Goal: Check status

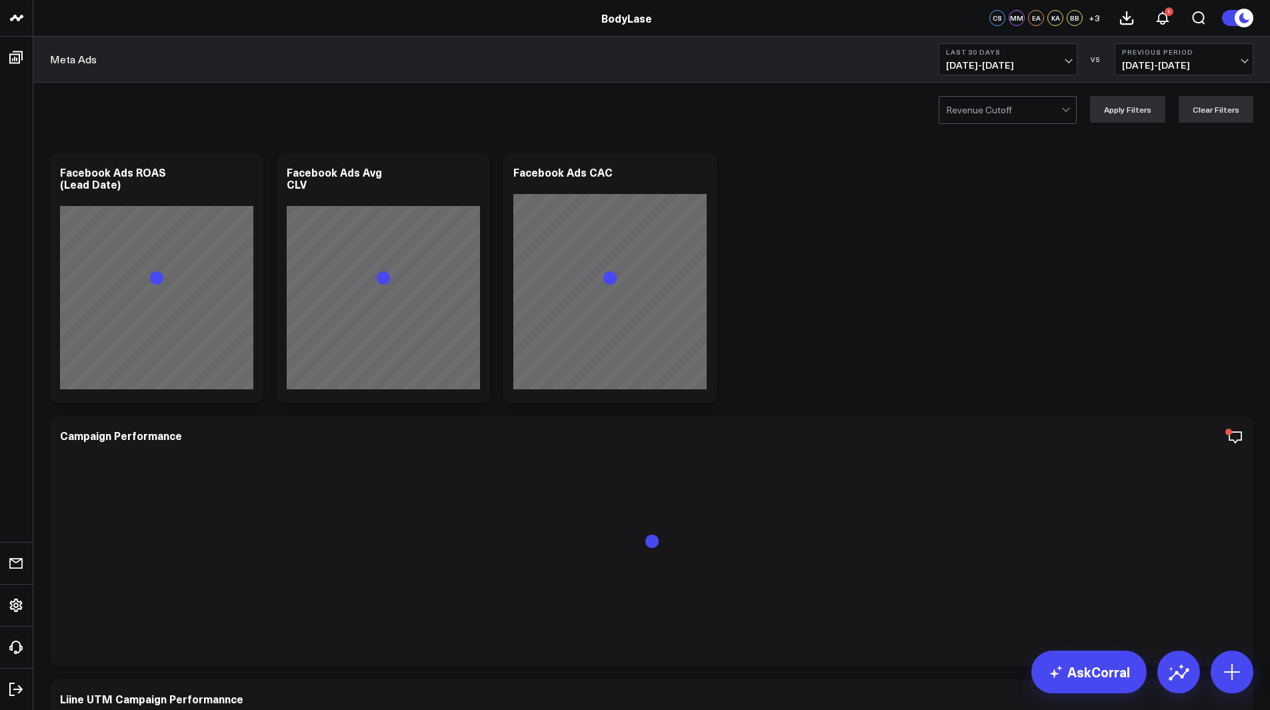
click at [1157, 63] on span "[DATE] - [DATE]" at bounding box center [1184, 65] width 124 height 11
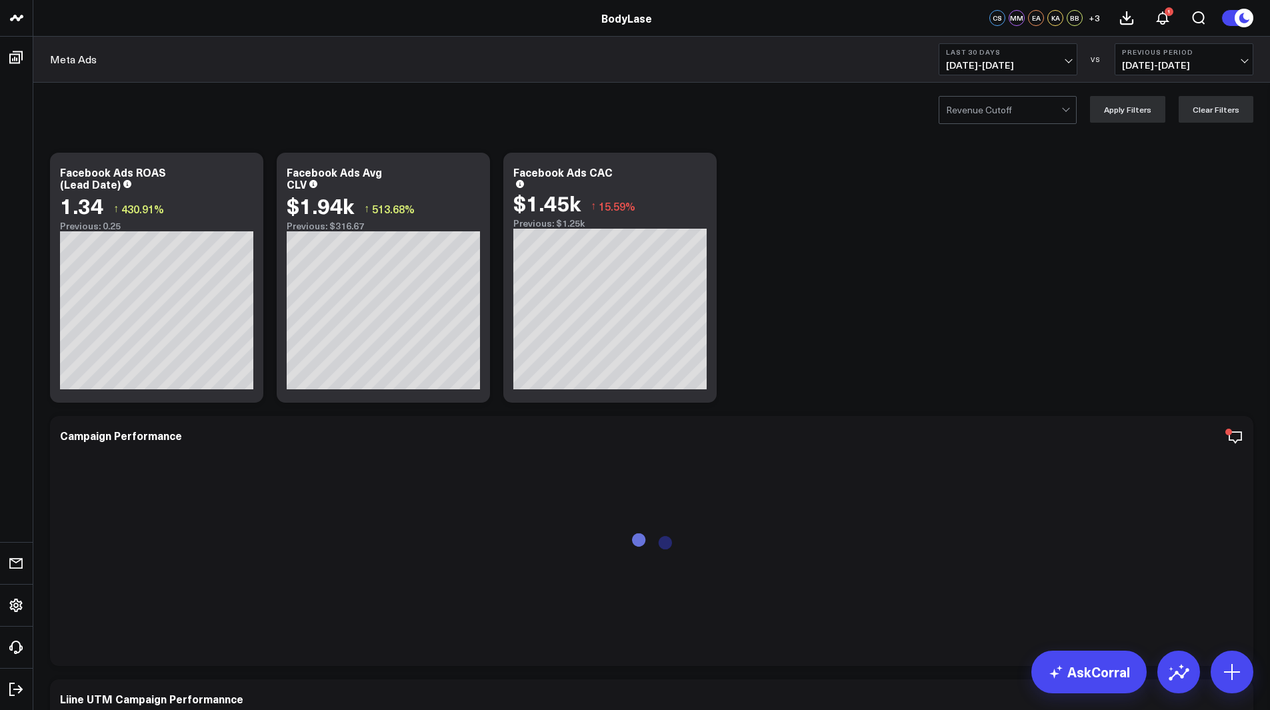
click at [997, 72] on button "Last 30 Days [DATE] - [DATE]" at bounding box center [1008, 59] width 139 height 32
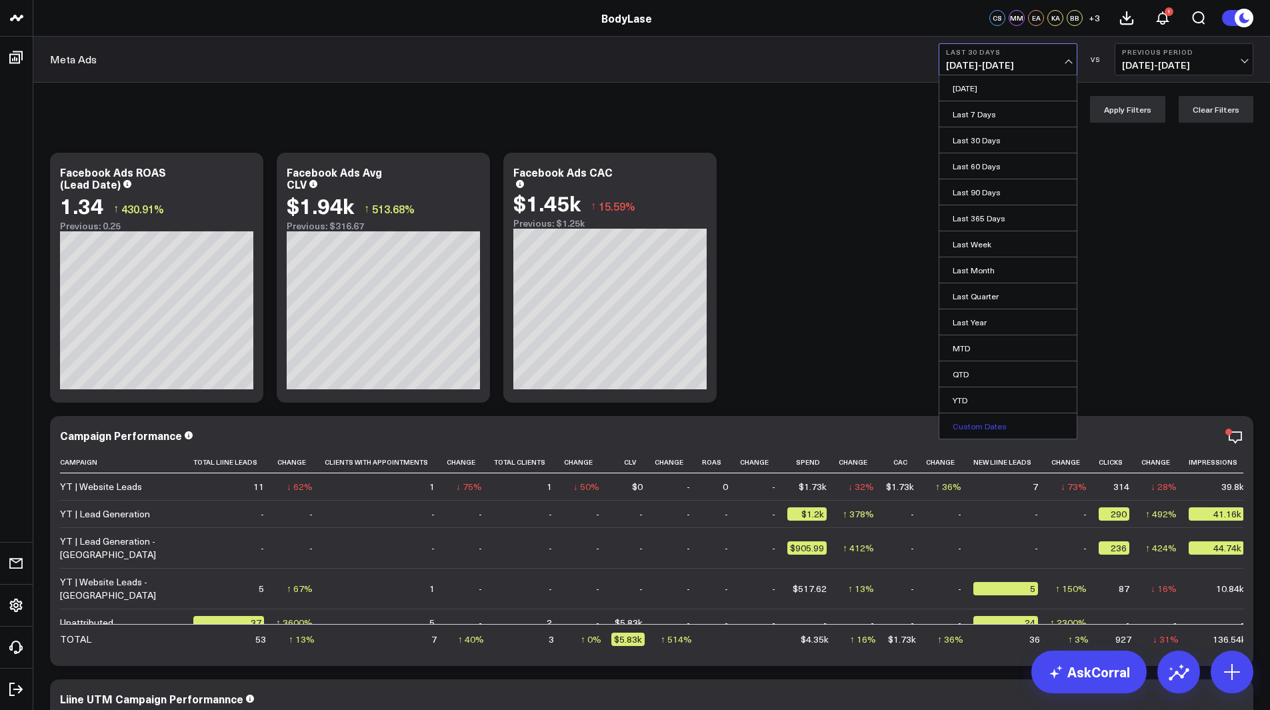
click at [986, 419] on link "Custom Dates" at bounding box center [1007, 425] width 137 height 25
select select "8"
select select "2025"
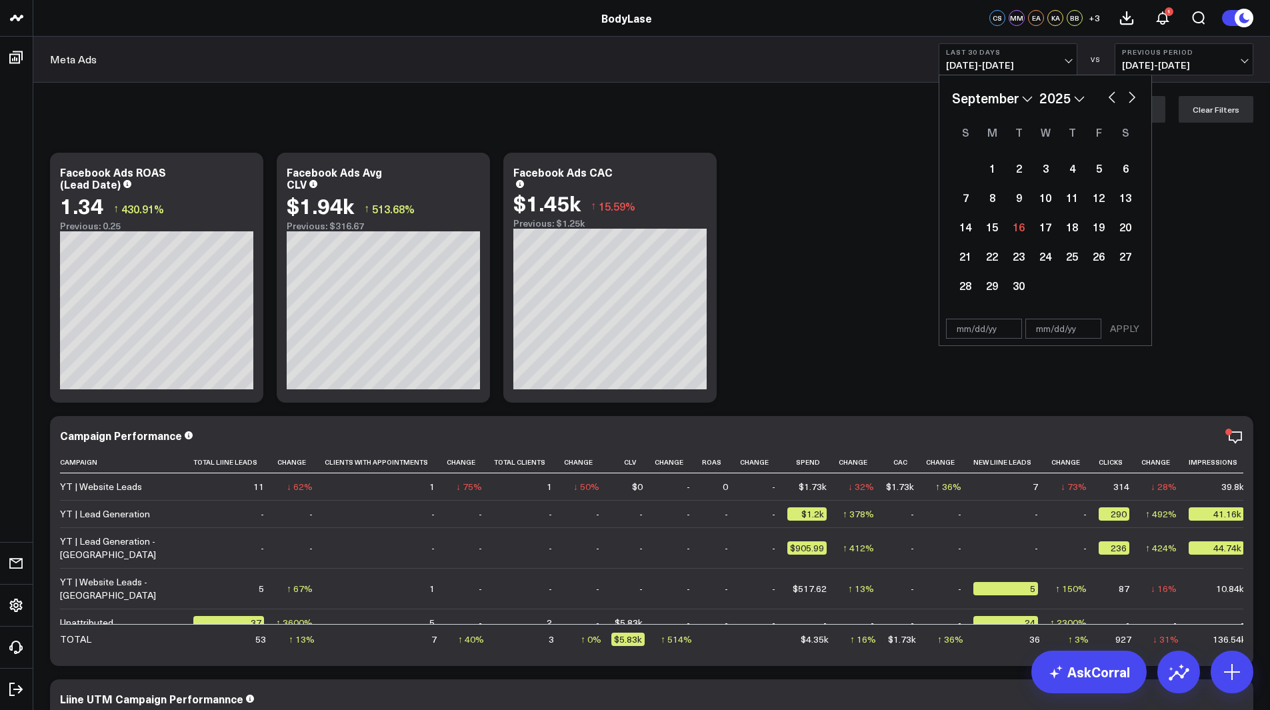
click at [1114, 99] on button "button" at bounding box center [1111, 96] width 13 height 16
select select "7"
select select "2025"
click at [1137, 96] on button "button" at bounding box center [1131, 96] width 13 height 16
select select "8"
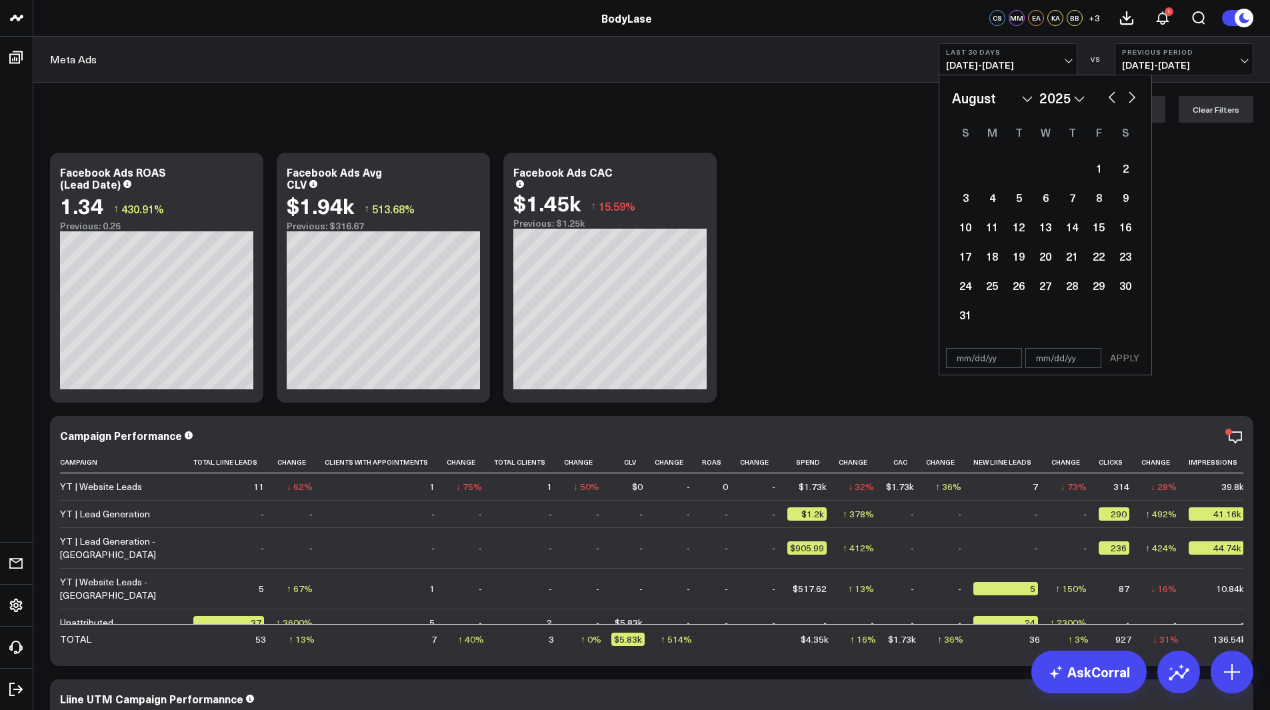
select select "2025"
click at [987, 172] on div "1" at bounding box center [992, 168] width 27 height 27
type input "[DATE]"
select select "8"
select select "2025"
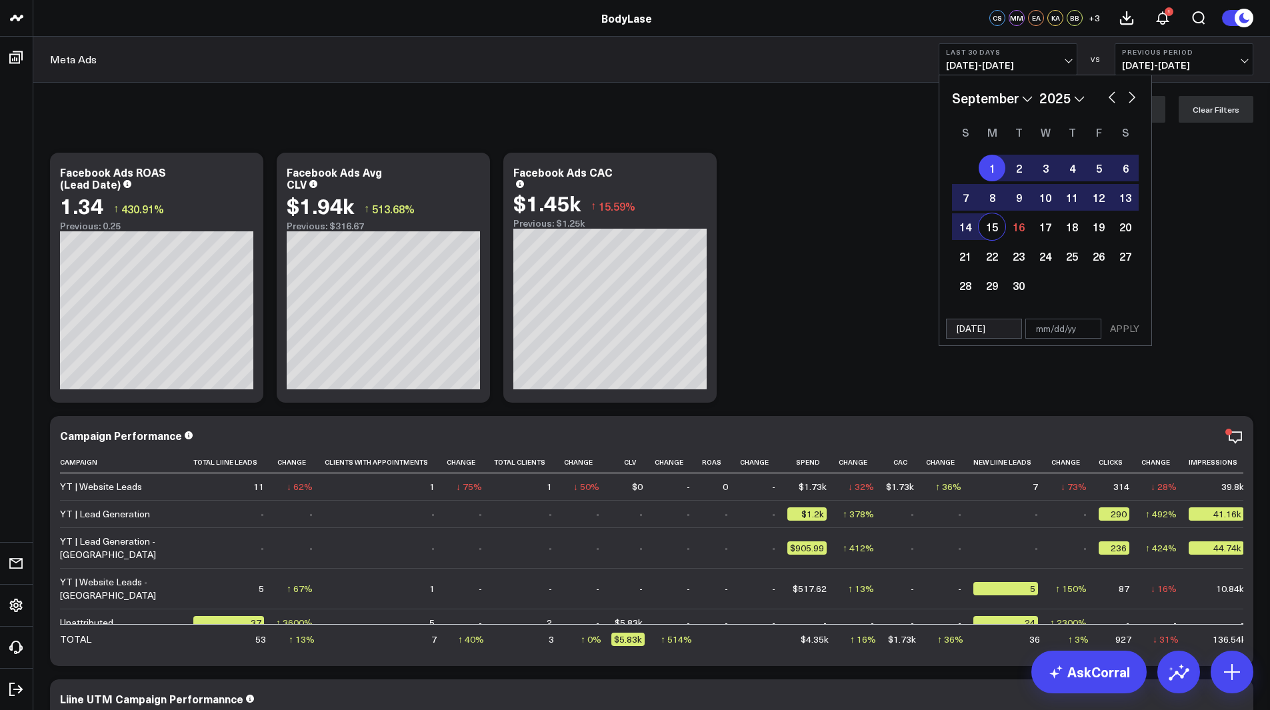
click at [989, 227] on div "15" at bounding box center [992, 226] width 27 height 27
type input "[DATE]"
select select "8"
select select "2025"
click at [1123, 330] on button "APPLY" at bounding box center [1125, 329] width 40 height 20
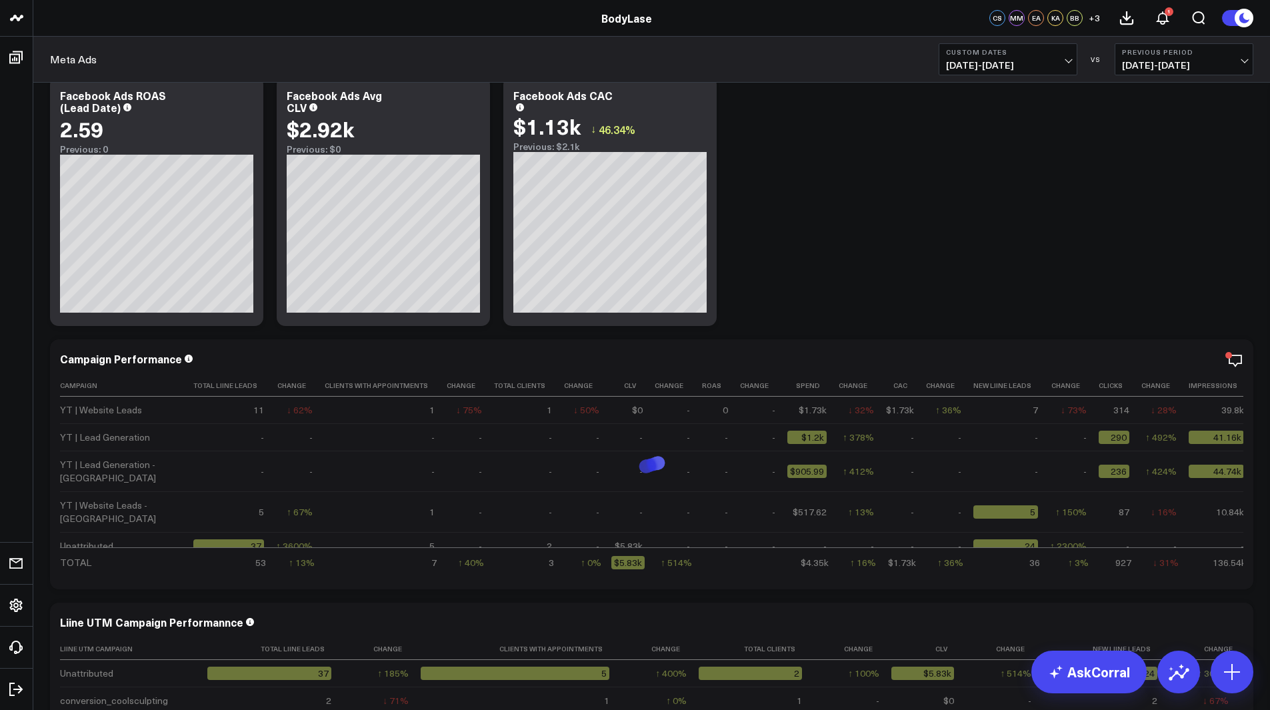
scroll to position [77, 0]
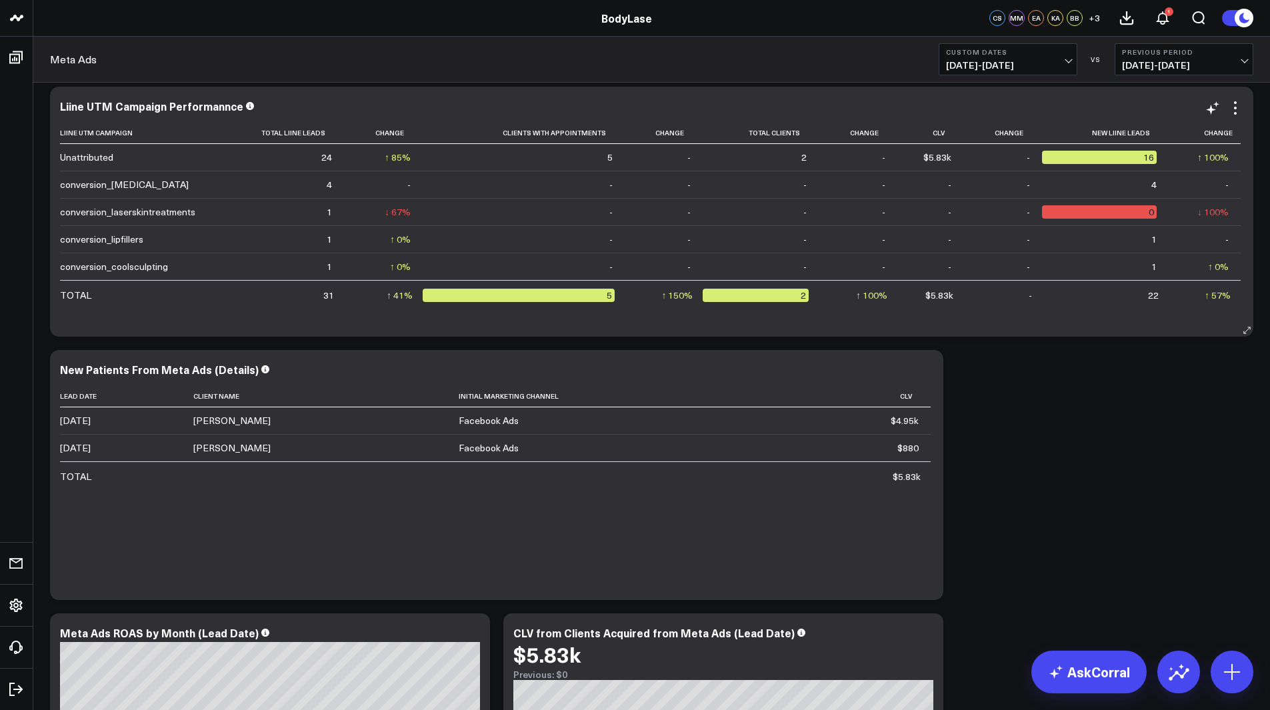
scroll to position [783, 0]
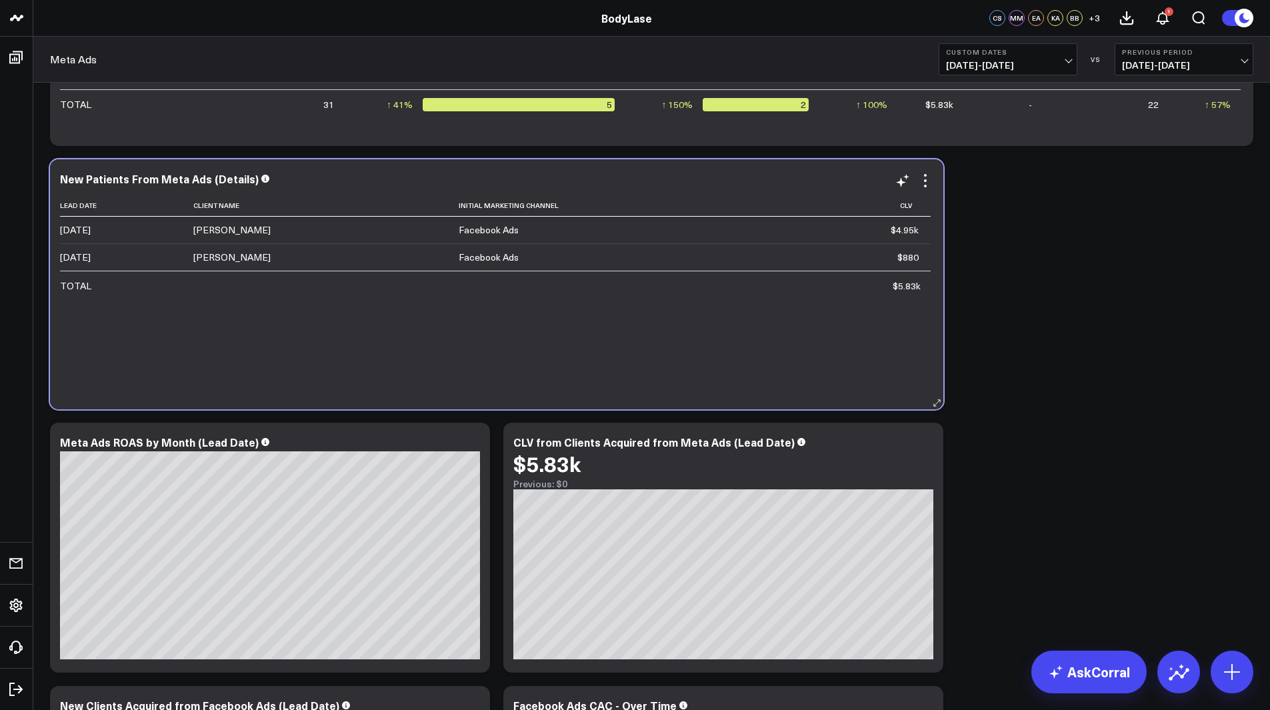
click at [627, 243] on td "Facebook Ads" at bounding box center [635, 230] width 353 height 27
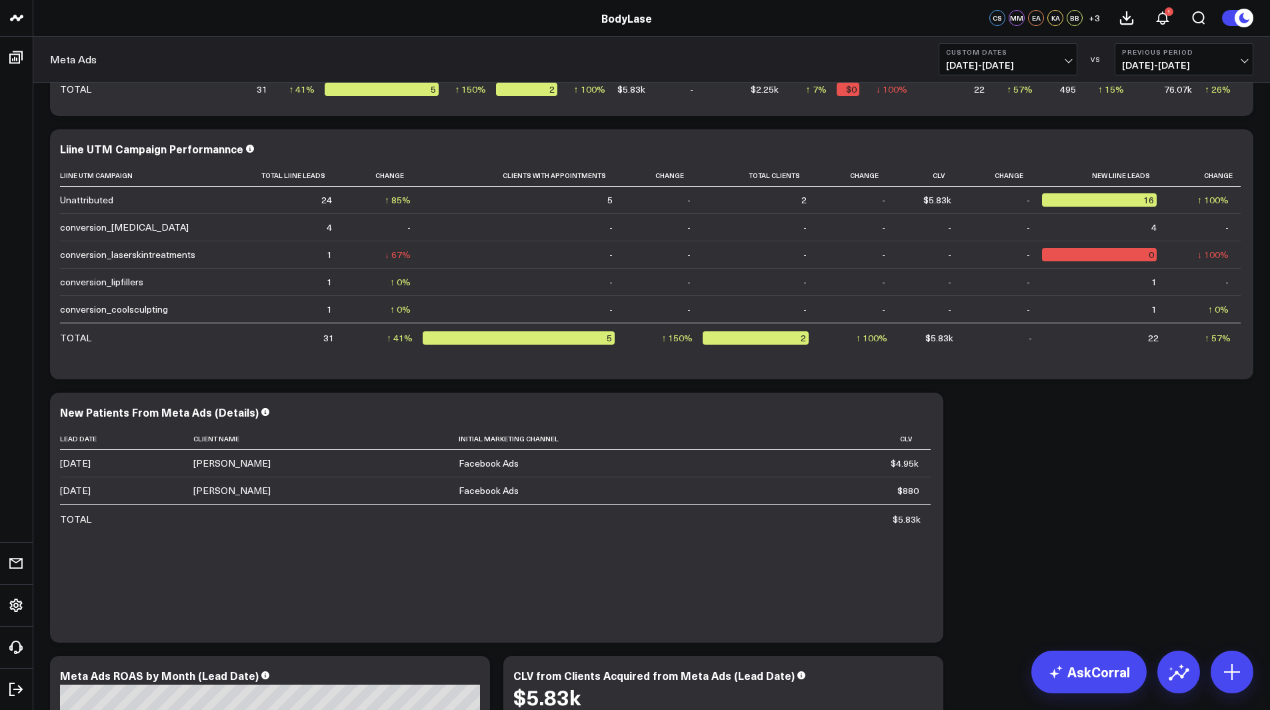
scroll to position [551, 0]
